Goal: Task Accomplishment & Management: Use online tool/utility

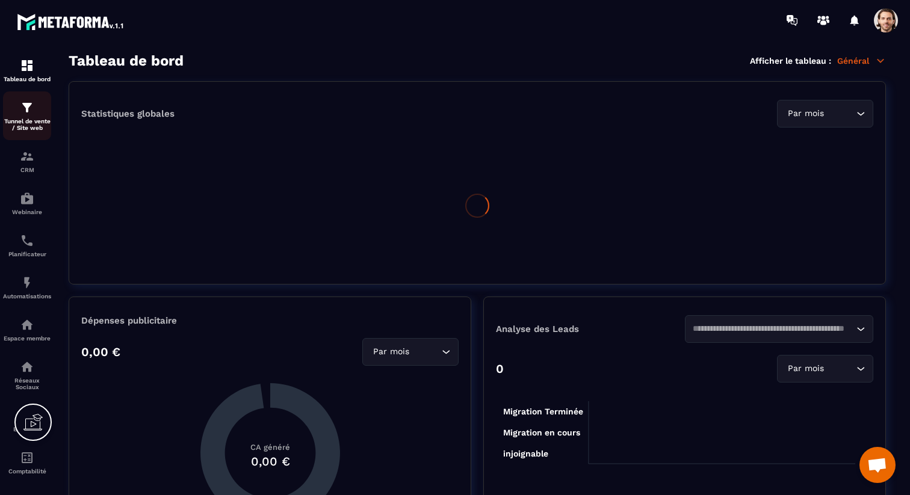
click at [45, 116] on div "Tunnel de vente / Site web" at bounding box center [27, 116] width 48 height 31
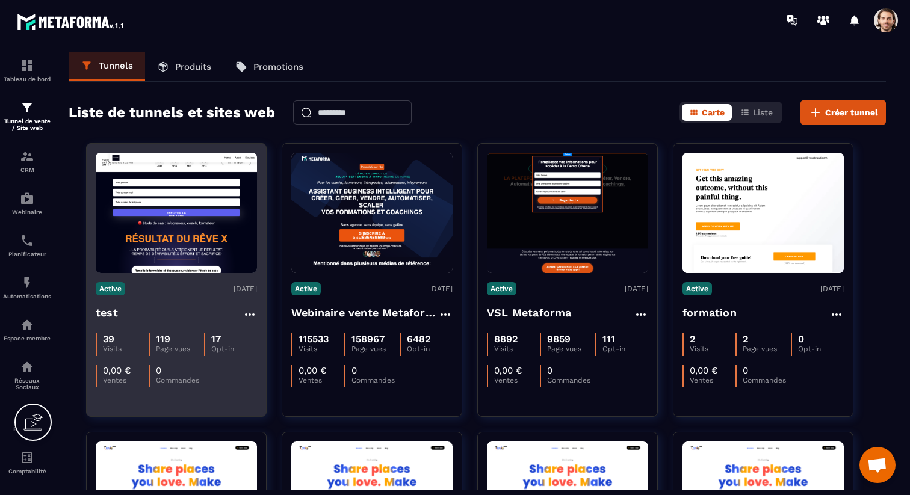
click at [108, 309] on h4 "test" at bounding box center [107, 313] width 22 height 17
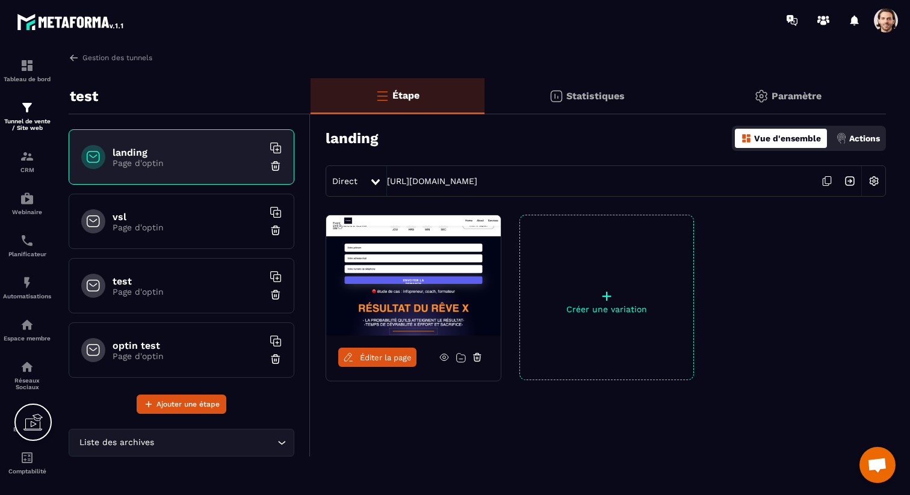
click at [831, 181] on icon at bounding box center [827, 181] width 23 height 23
click at [370, 353] on span "Éditer la page" at bounding box center [386, 357] width 52 height 9
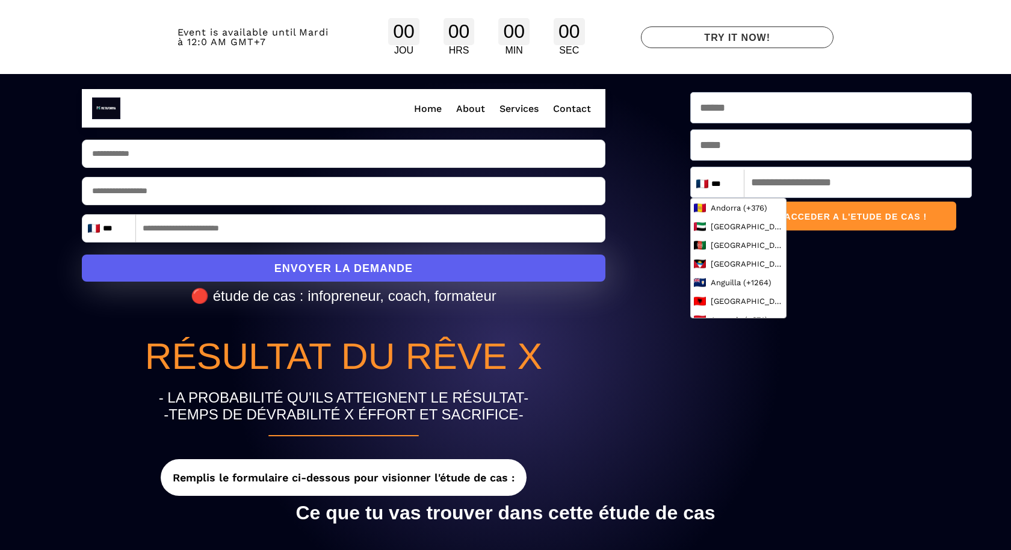
click at [726, 190] on input "***" at bounding box center [724, 184] width 33 height 14
click at [775, 179] on input "tel" at bounding box center [831, 182] width 282 height 31
